Goal: Task Accomplishment & Management: Manage account settings

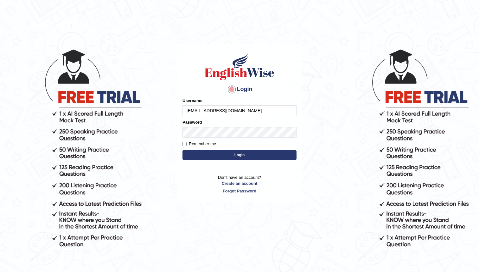
type input "[EMAIL_ADDRESS][DOMAIN_NAME]"
click at [183, 150] on button "Login" at bounding box center [240, 155] width 114 height 10
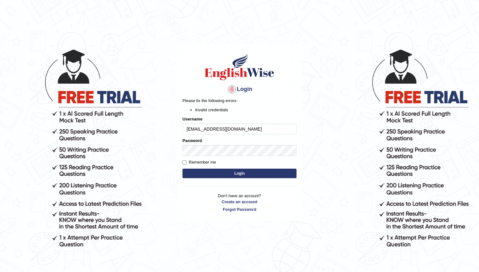
click at [246, 174] on button "Login" at bounding box center [240, 174] width 114 height 10
click at [247, 173] on button "Login" at bounding box center [240, 174] width 114 height 10
click at [241, 172] on button "Login" at bounding box center [240, 174] width 114 height 10
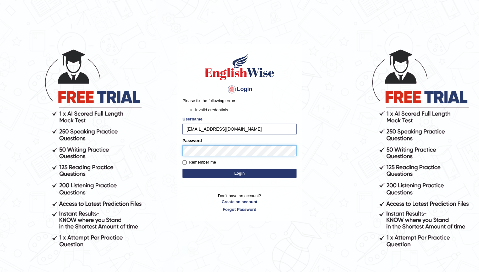
click at [183, 169] on button "Login" at bounding box center [240, 174] width 114 height 10
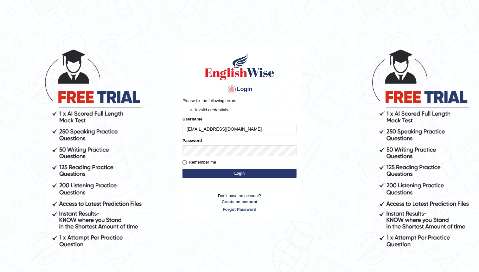
click at [252, 169] on button "Login" at bounding box center [240, 174] width 114 height 10
click at [242, 170] on button "Login" at bounding box center [240, 174] width 114 height 10
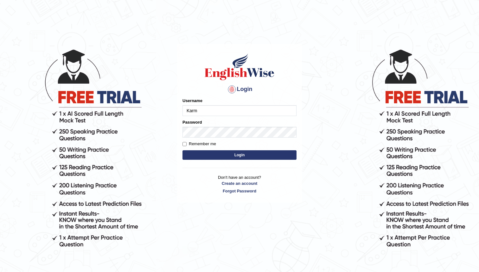
type input "[EMAIL_ADDRESS][DOMAIN_NAME]"
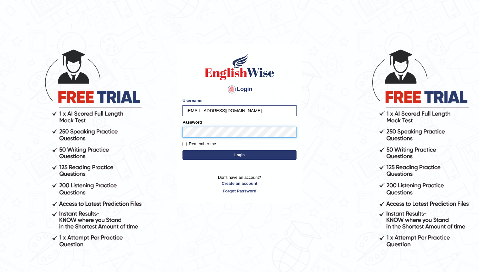
click at [183, 150] on button "Login" at bounding box center [240, 155] width 114 height 10
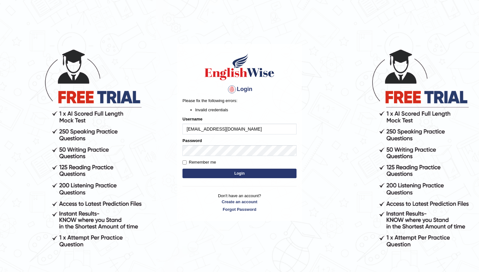
click at [249, 173] on button "Login" at bounding box center [240, 174] width 114 height 10
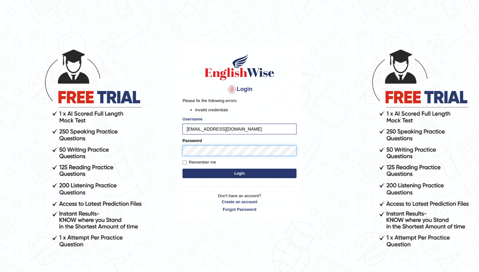
click at [183, 169] on button "Login" at bounding box center [240, 174] width 114 height 10
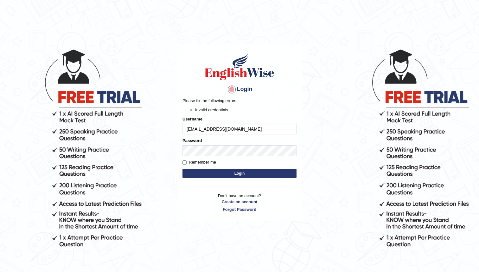
click at [250, 171] on button "Login" at bounding box center [240, 174] width 114 height 10
click at [250, 171] on div "Login Please fix the following errors: Invalid credentials Username karmaxtenzi…" at bounding box center [239, 132] width 125 height 177
click at [249, 130] on input "[EMAIL_ADDRESS][DOMAIN_NAME]" at bounding box center [240, 129] width 114 height 11
click at [241, 173] on button "Login" at bounding box center [240, 174] width 114 height 10
click at [246, 128] on input "karmaxtenzin777@gmail.com" at bounding box center [240, 129] width 114 height 11
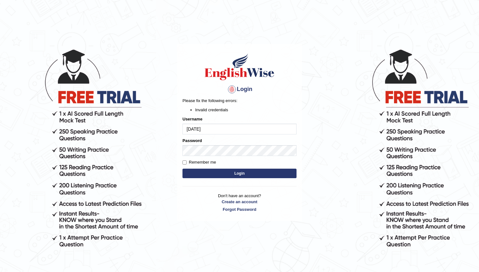
type input "[DATE]"
click at [242, 172] on button "Login" at bounding box center [240, 174] width 114 height 10
click at [235, 173] on button "Login" at bounding box center [240, 174] width 114 height 10
